Goal: Navigation & Orientation: Find specific page/section

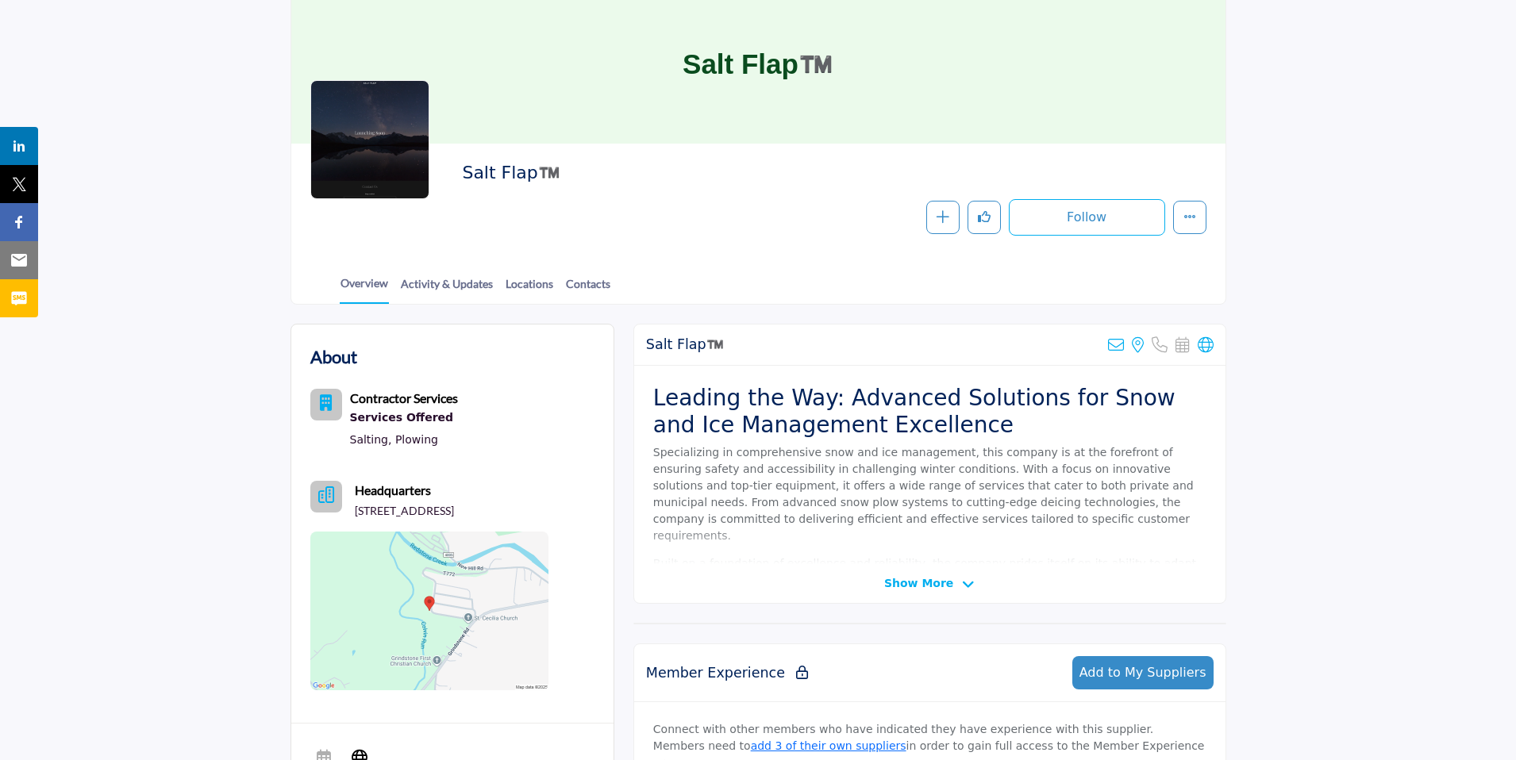
scroll to position [70, 0]
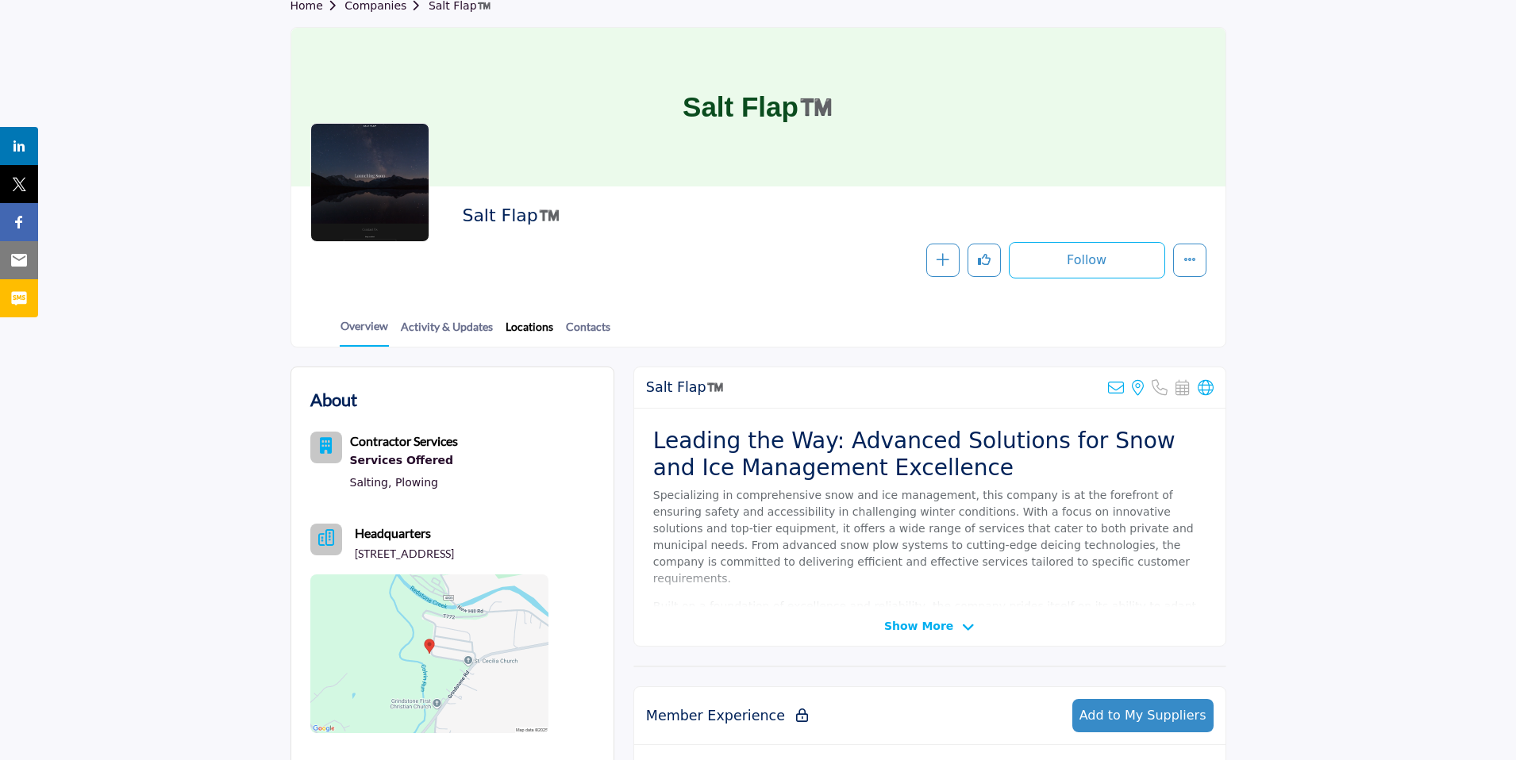
click at [514, 328] on link "Locations" at bounding box center [529, 332] width 49 height 28
click at [591, 326] on link "Contacts" at bounding box center [588, 332] width 46 height 28
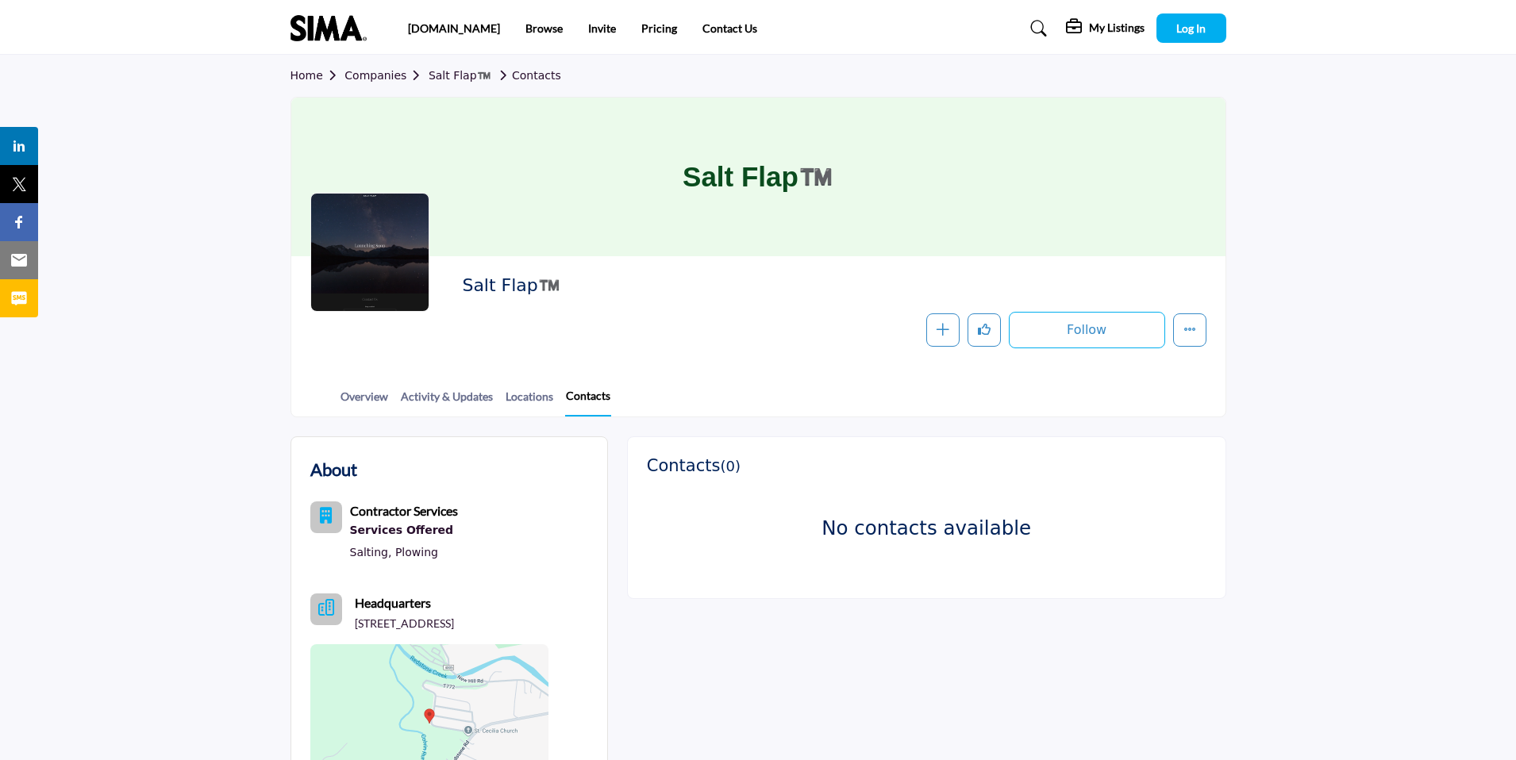
click at [594, 402] on link "Contacts" at bounding box center [588, 401] width 46 height 29
click at [448, 401] on link "Activity & Updates" at bounding box center [447, 402] width 94 height 28
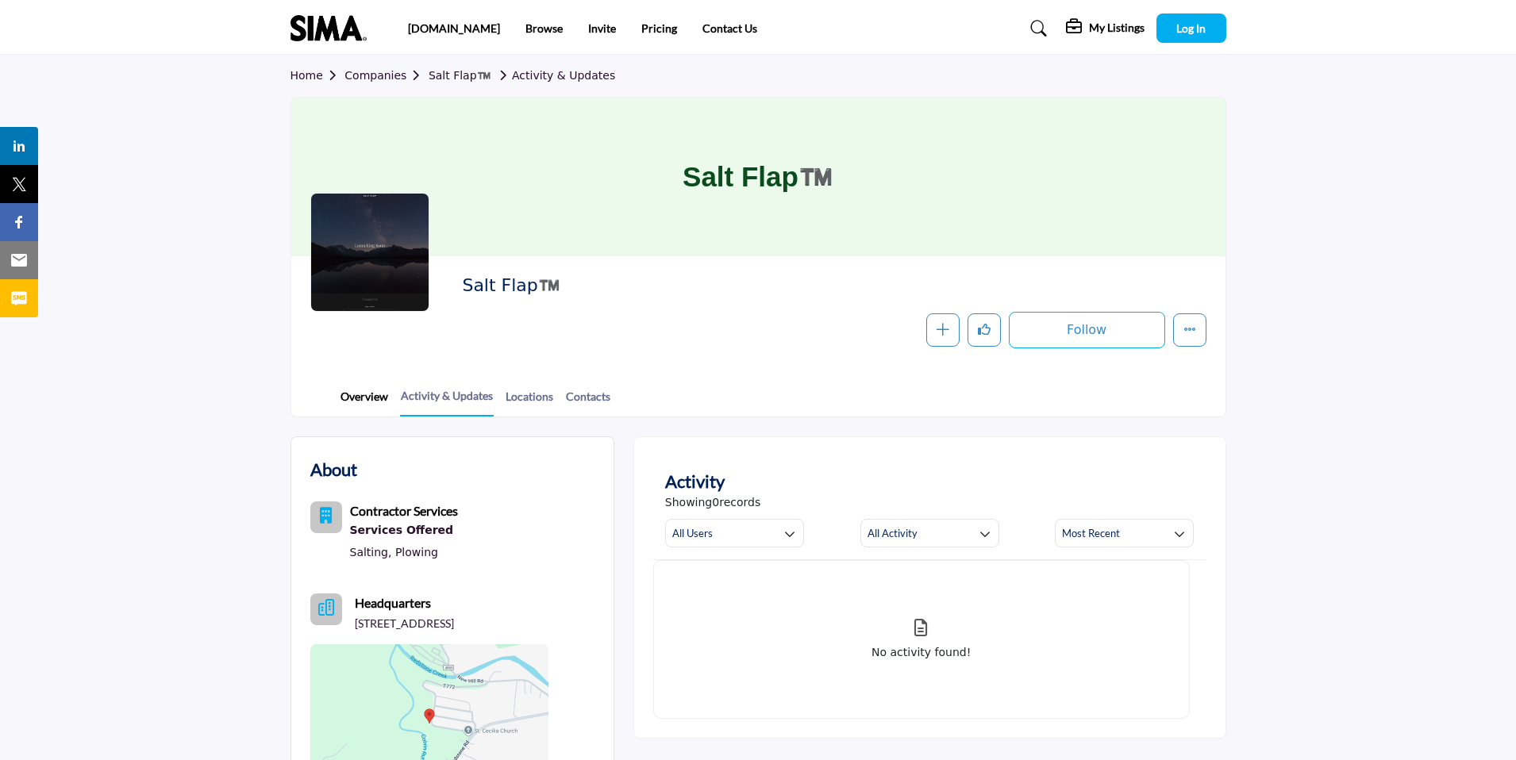
click at [368, 400] on link "Overview" at bounding box center [364, 402] width 49 height 28
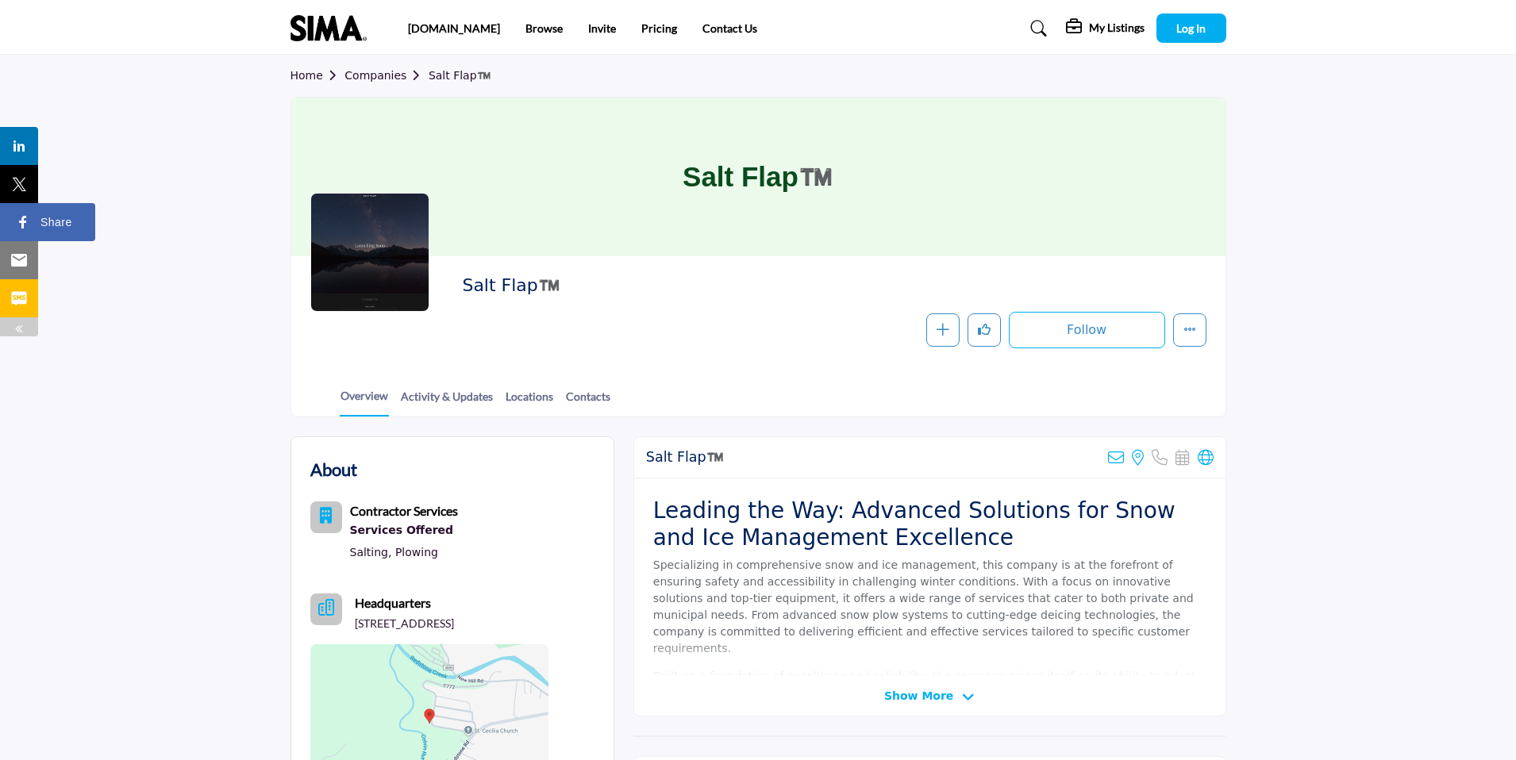
click at [12, 223] on div "Share" at bounding box center [47, 222] width 95 height 38
